Goal: Information Seeking & Learning: Find specific fact

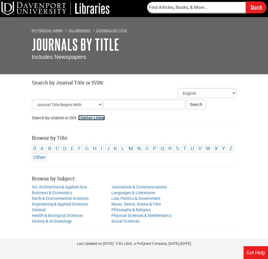
click at [90, 118] on link "Citation Linker" at bounding box center [91, 117] width 27 height 5
click at [94, 119] on link "Citation Linker" at bounding box center [91, 117] width 27 height 5
click at [113, 104] on input "Title Search Criteria" at bounding box center [145, 105] width 82 height 10
paste input "10.1200/CCI.24.00025"
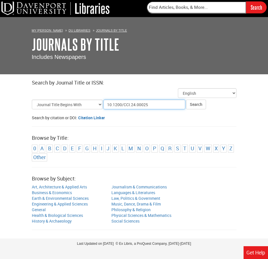
type input "10.1200/CCI.24.00025"
click at [186, 100] on button "Search" at bounding box center [196, 105] width 20 height 10
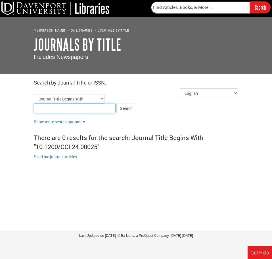
paste input "Improving Clinical Registry Data Quality via Linkage With Survival Data From St…"
type input "Improving Clinical Registry Data Quality via Linkage With Survival Data From St…"
click button "Search" at bounding box center [127, 109] width 20 height 10
